Goal: Navigation & Orientation: Understand site structure

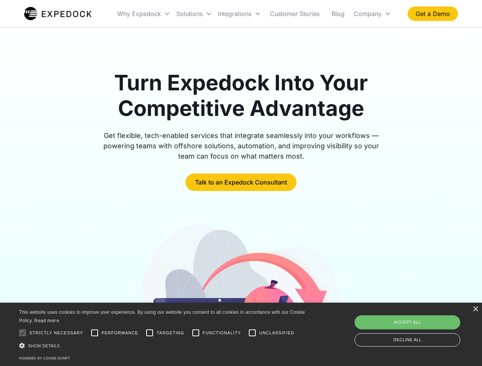
click at [254, 14] on div "Integrations" at bounding box center [239, 14] width 49 height 26
click at [144, 14] on div "Why Expedock" at bounding box center [139, 14] width 44 height 8
click at [194, 14] on div "Solutions" at bounding box center [189, 14] width 26 height 8
click at [239, 14] on div "Integrations" at bounding box center [235, 14] width 34 height 8
click at [372, 14] on div "Company" at bounding box center [368, 14] width 28 height 8
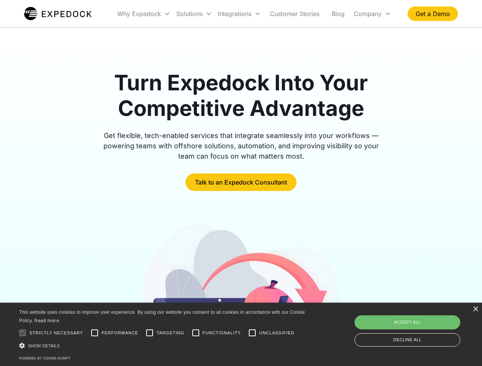
click at [23, 333] on div at bounding box center [22, 332] width 15 height 15
click at [95, 333] on input "Performance" at bounding box center [94, 332] width 15 height 15
checkbox input "true"
click at [150, 333] on input "Targeting" at bounding box center [149, 332] width 15 height 15
checkbox input "true"
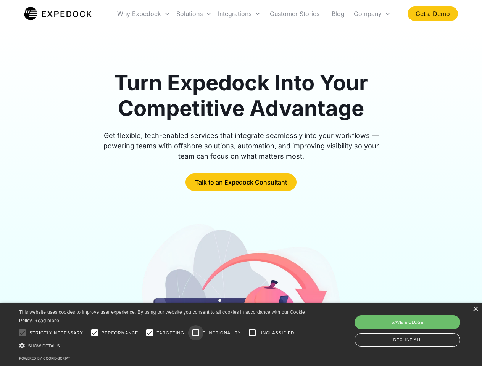
click at [196, 333] on input "Functionality" at bounding box center [195, 332] width 15 height 15
checkbox input "true"
click at [252, 333] on input "Unclassified" at bounding box center [252, 332] width 15 height 15
checkbox input "true"
